Goal: Task Accomplishment & Management: Complete application form

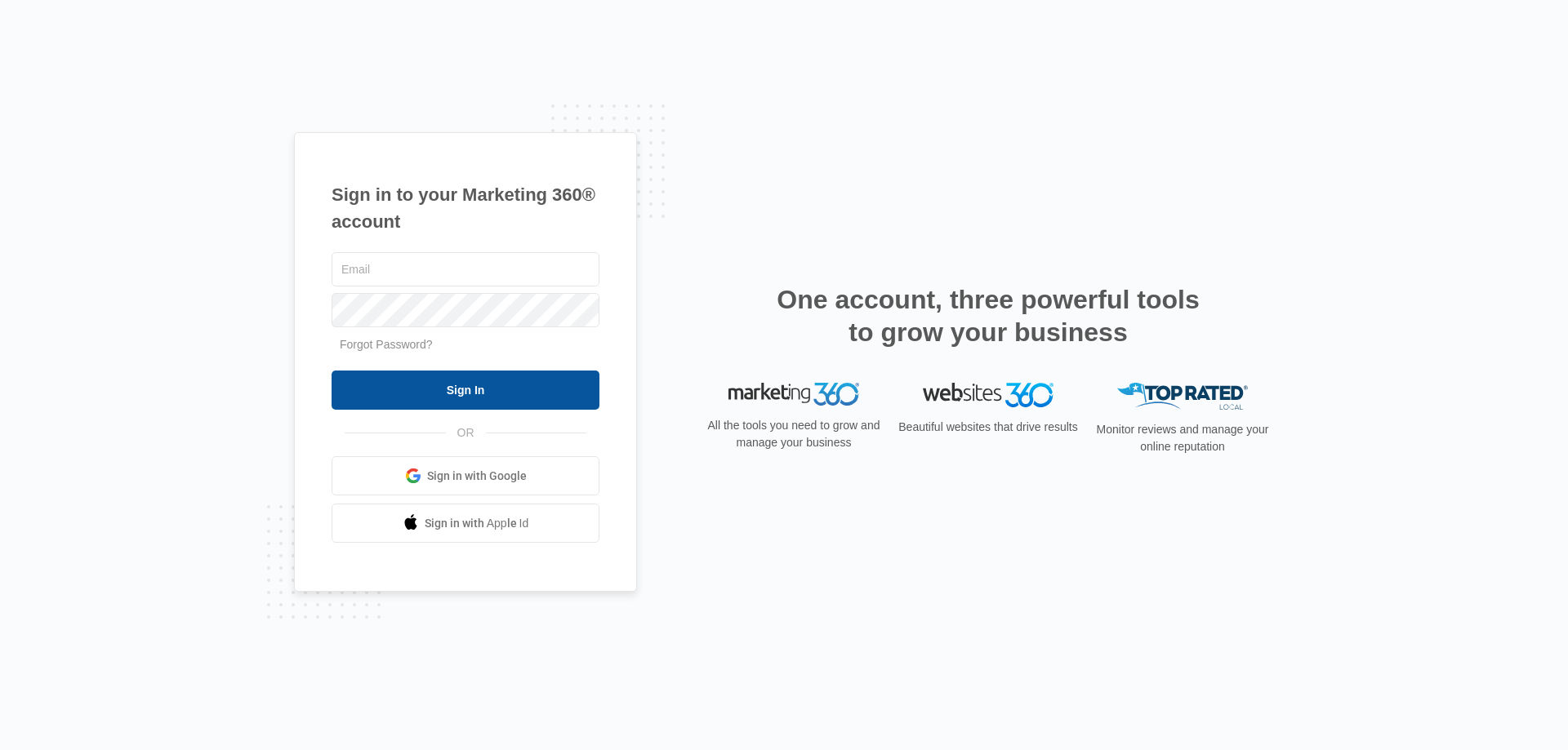
type input "[EMAIL_ADDRESS][DOMAIN_NAME]"
click at [541, 379] on input "Sign In" at bounding box center [466, 390] width 268 height 39
